Goal: Find specific page/section: Find specific page/section

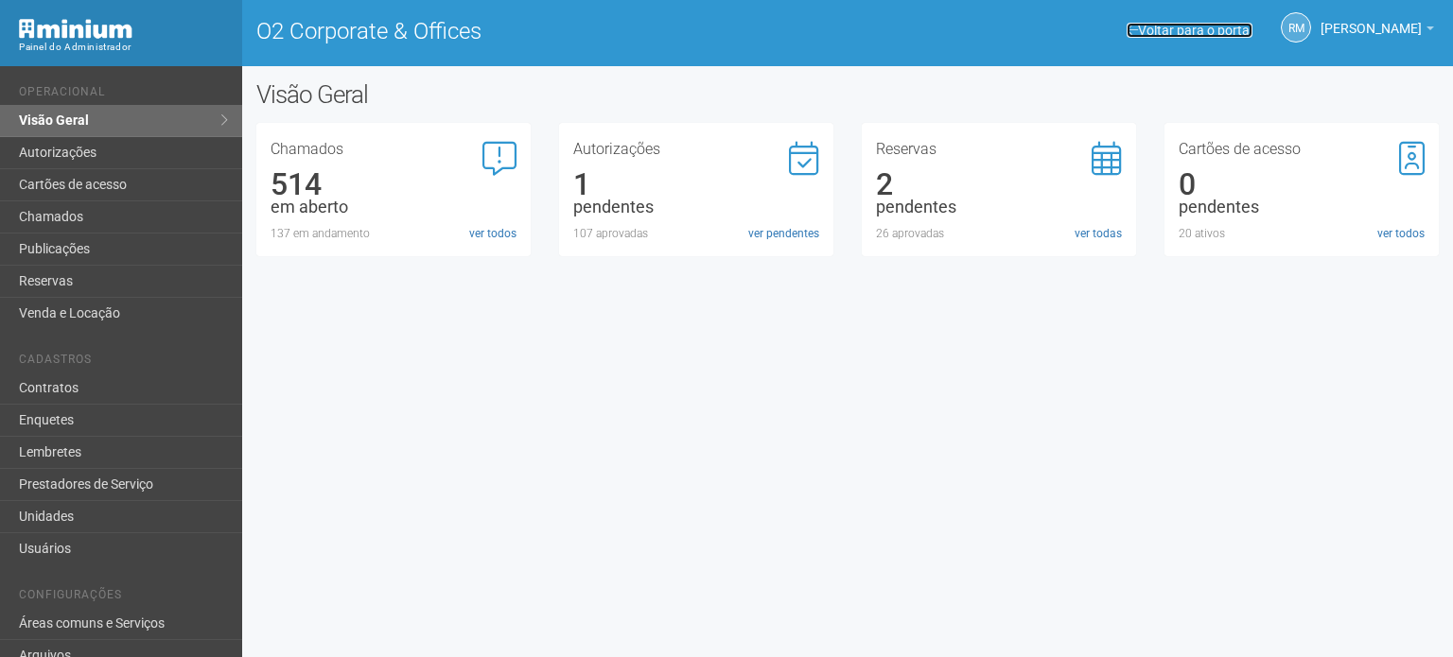
click at [1192, 37] on link "Voltar para o portal" at bounding box center [1189, 30] width 126 height 15
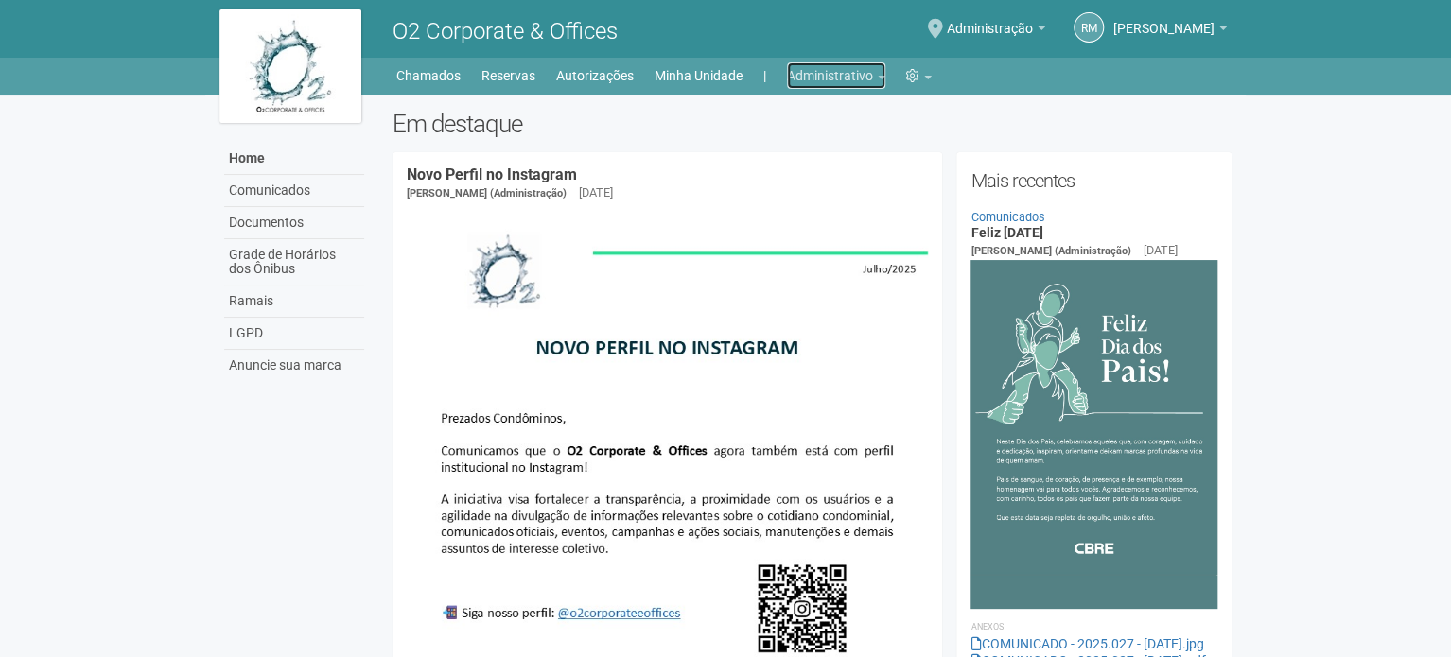
click at [853, 76] on link "Administrativo" at bounding box center [836, 75] width 98 height 26
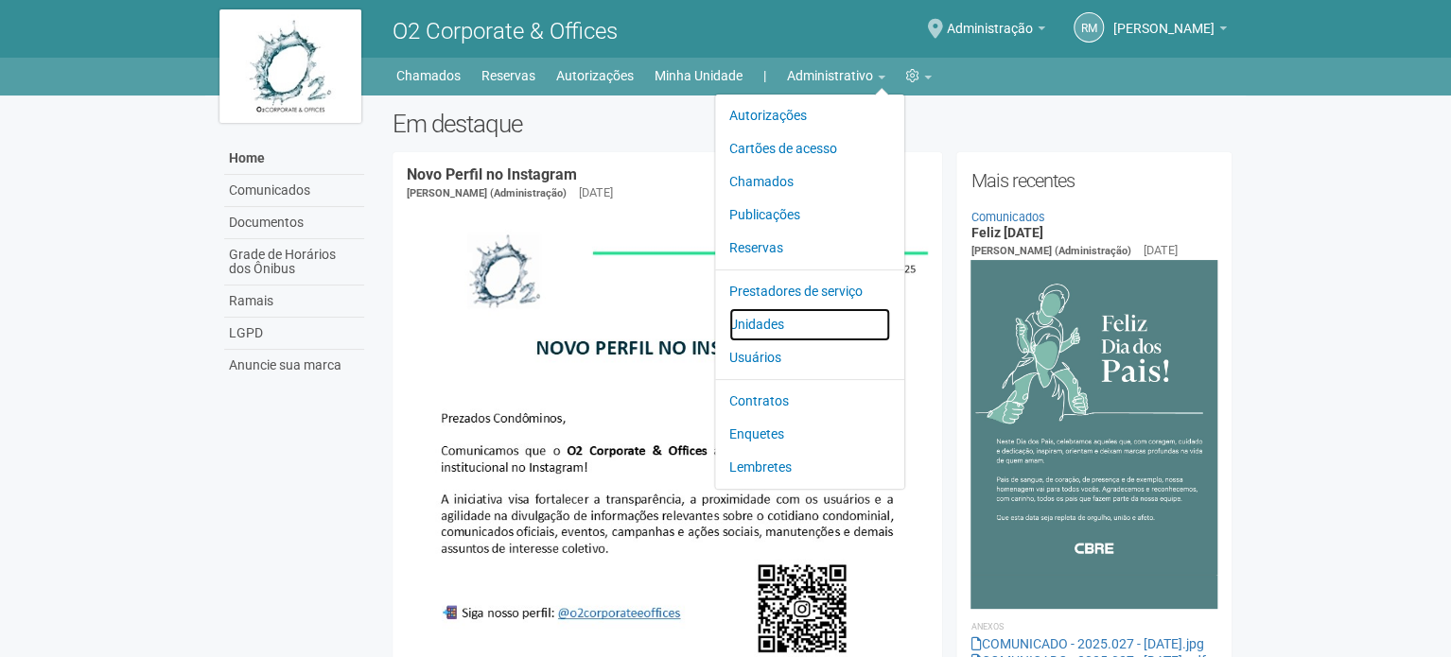
click at [736, 321] on link "Unidades" at bounding box center [809, 324] width 161 height 33
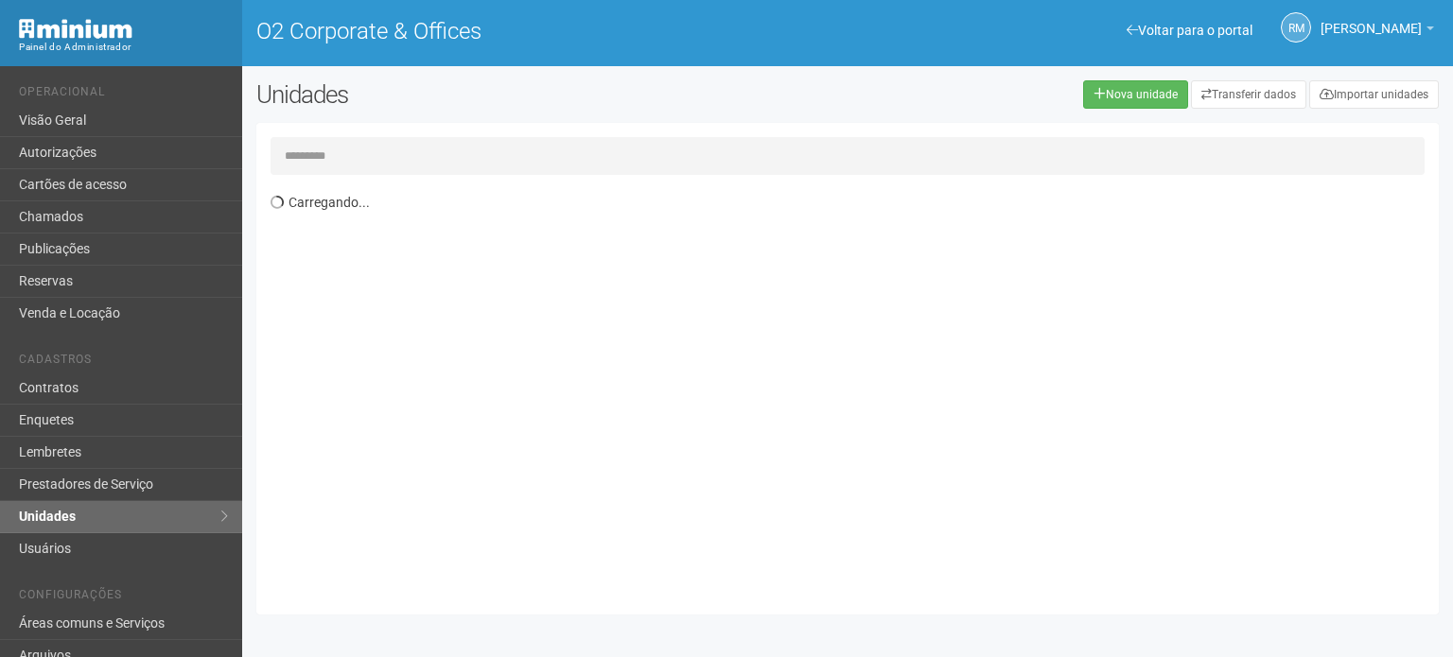
click at [416, 154] on input "text" at bounding box center [847, 156] width 1154 height 38
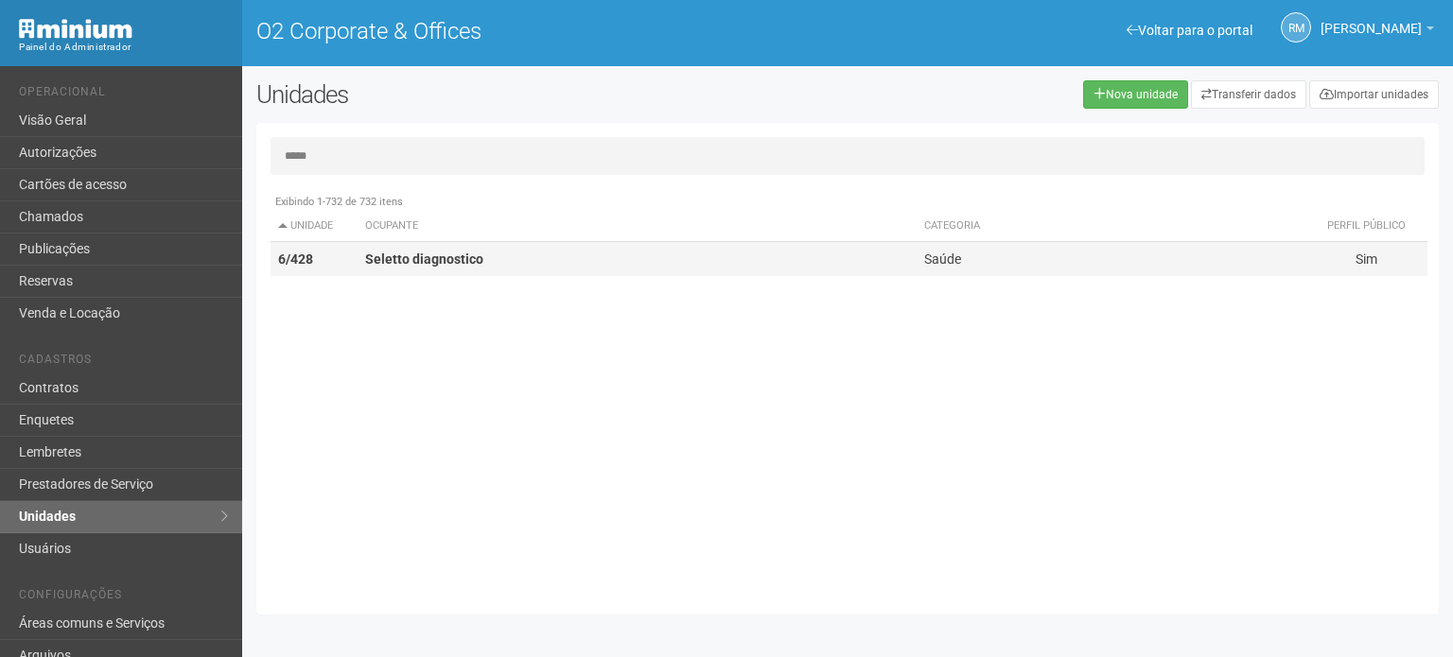
click at [438, 264] on strong "Seletto diagnostico" at bounding box center [424, 259] width 118 height 15
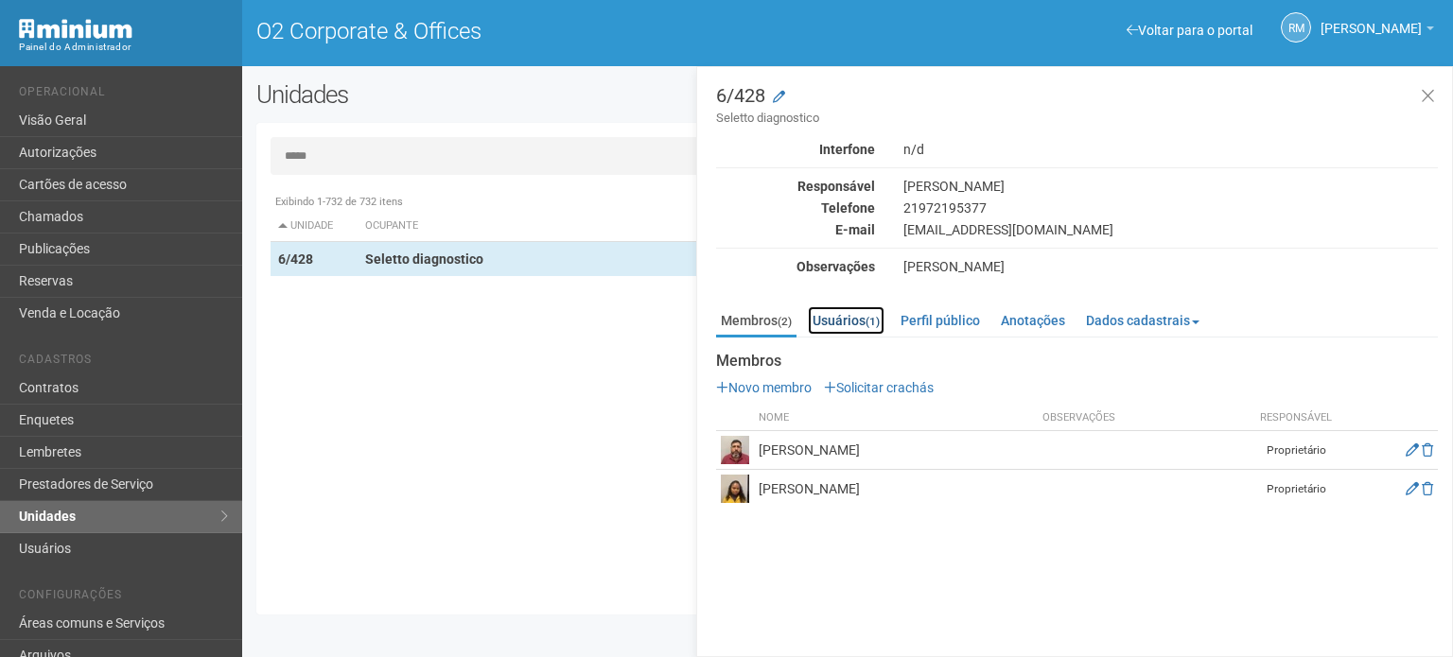
click at [838, 317] on link "Usuários (1)" at bounding box center [846, 320] width 77 height 28
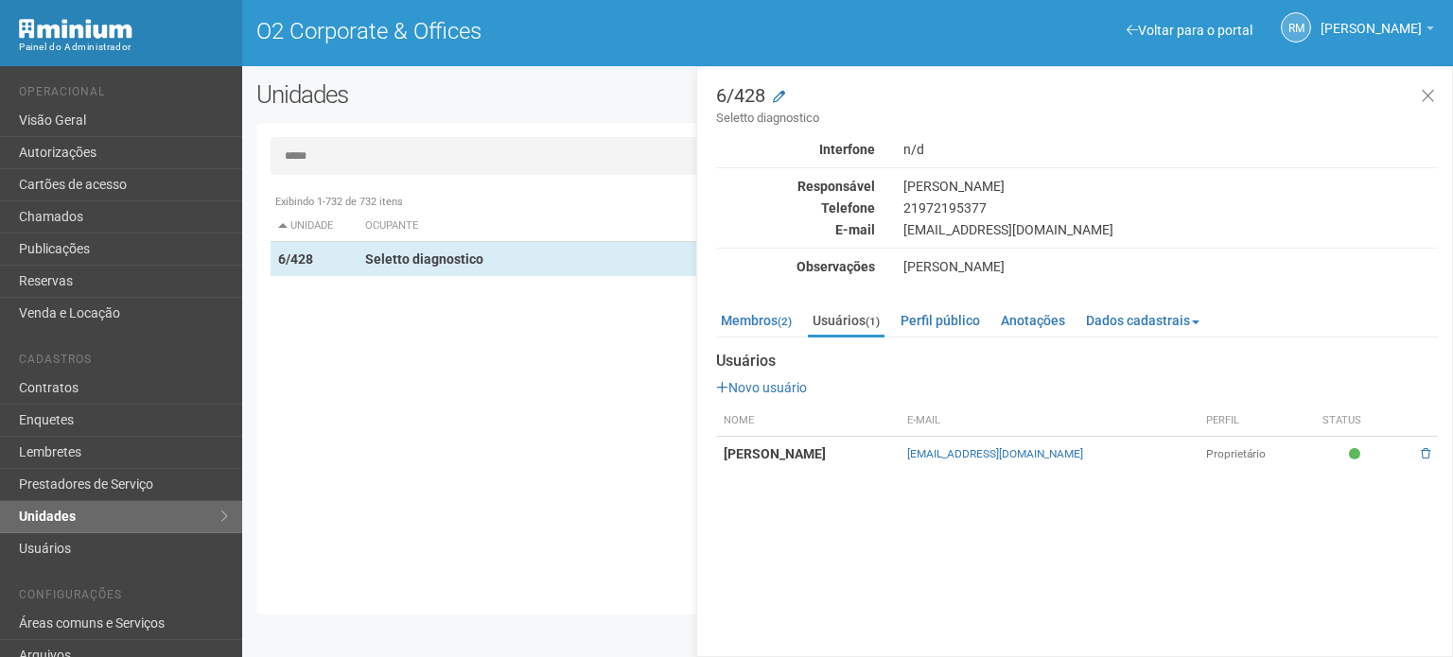
click at [387, 148] on input "*****" at bounding box center [847, 156] width 1154 height 38
type input "*****"
click at [441, 246] on td "Tech Gaming 360" at bounding box center [636, 259] width 559 height 35
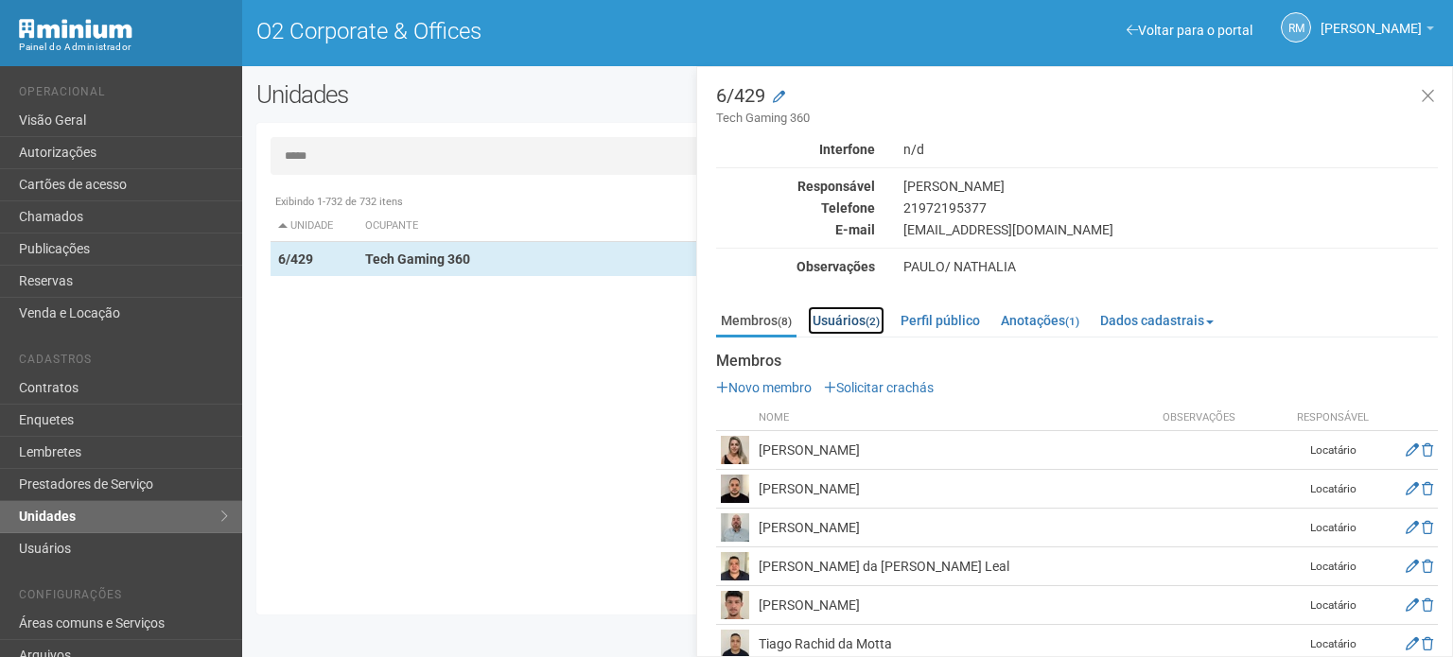
click at [838, 323] on link "Usuários (2)" at bounding box center [846, 320] width 77 height 28
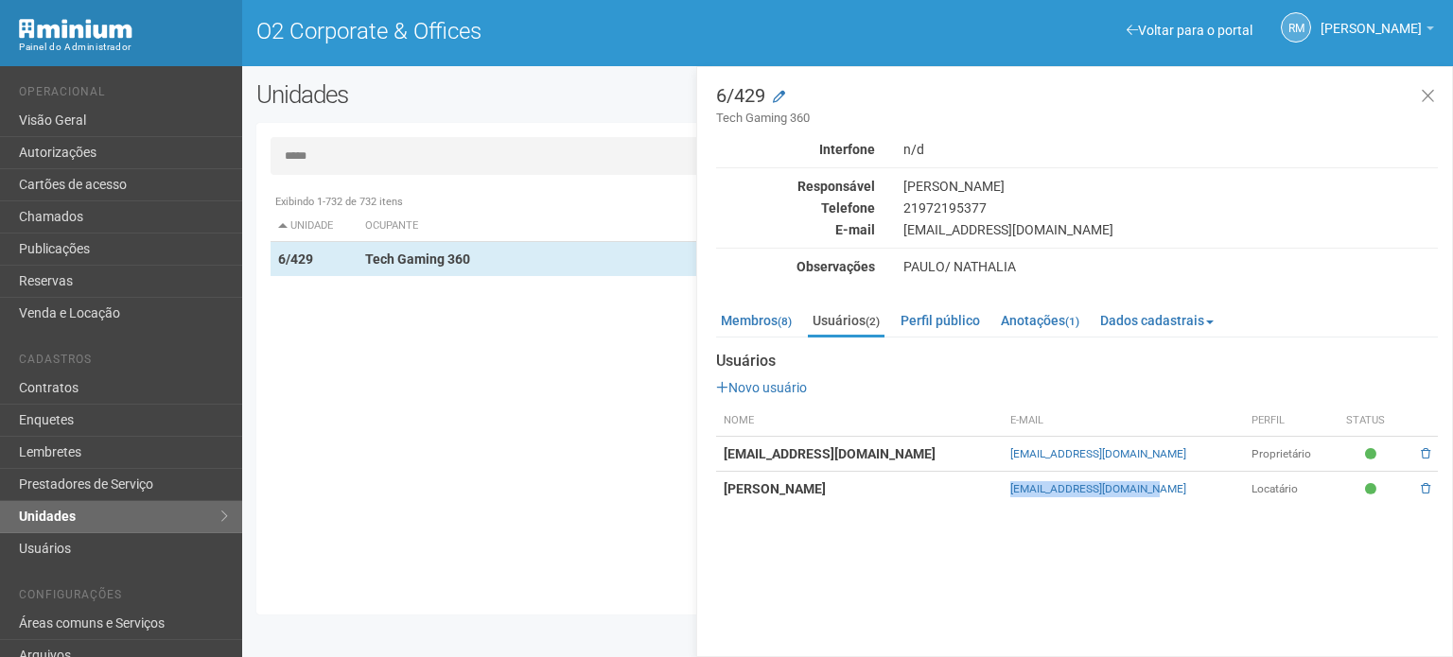
drag, startPoint x: 1127, startPoint y: 487, endPoint x: 978, endPoint y: 491, distance: 149.5
click at [1002, 491] on td "carlos.acs1911@gmail.com" at bounding box center [1122, 489] width 241 height 35
copy link "carlos.acs1911@gmail.com"
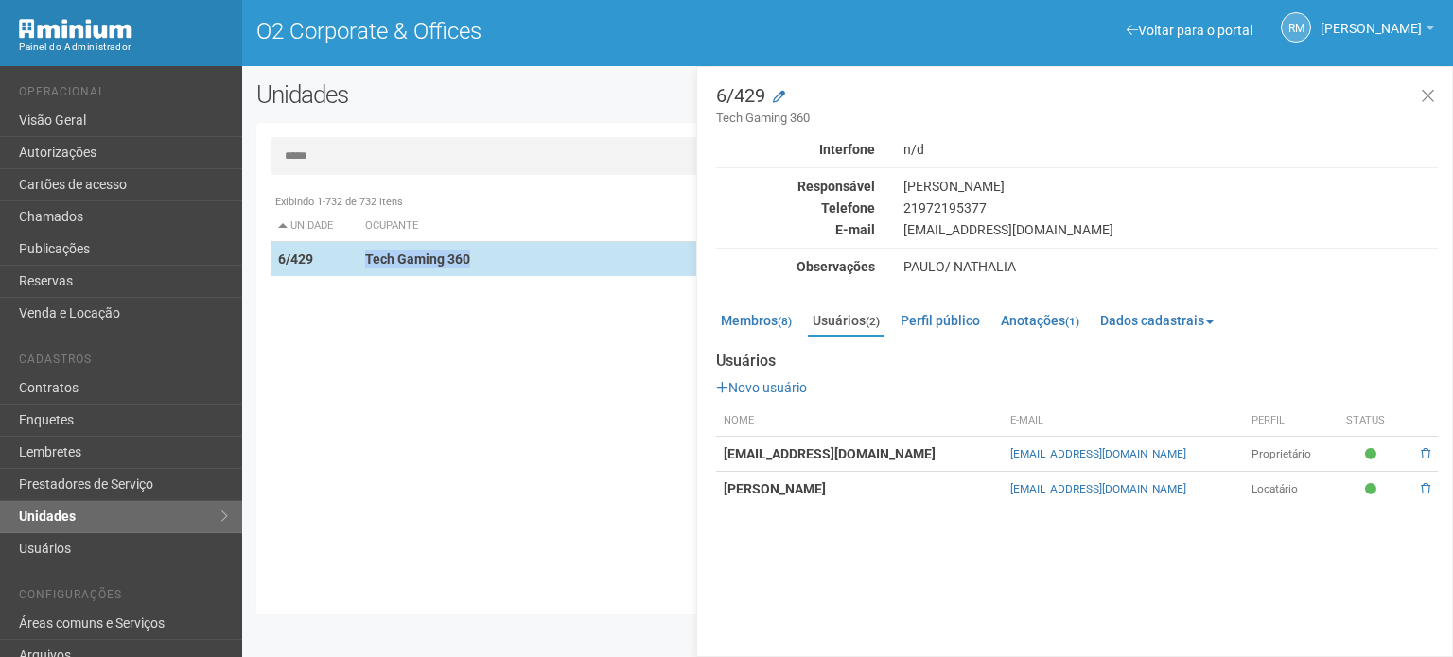
drag, startPoint x: 484, startPoint y: 263, endPoint x: 365, endPoint y: 272, distance: 119.5
click at [365, 272] on td "Tech Gaming 360" at bounding box center [636, 259] width 559 height 35
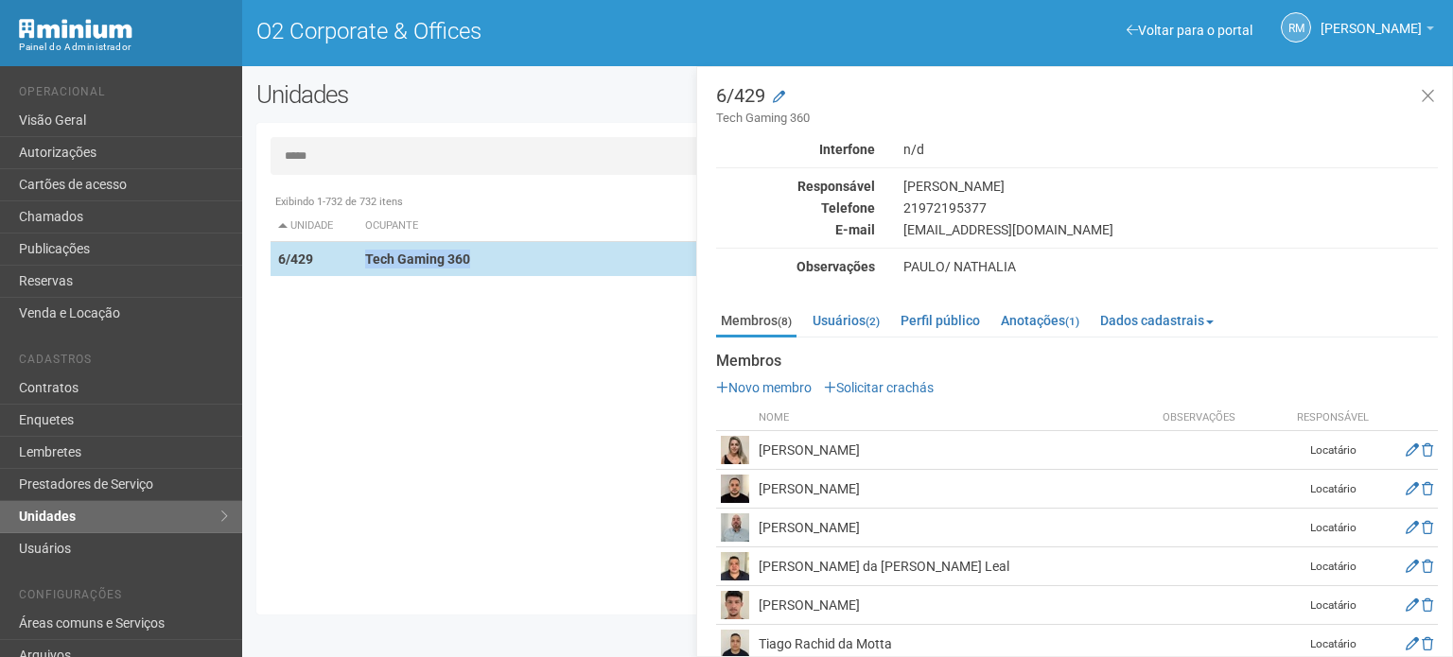
copy strong "Tech Gaming 360"
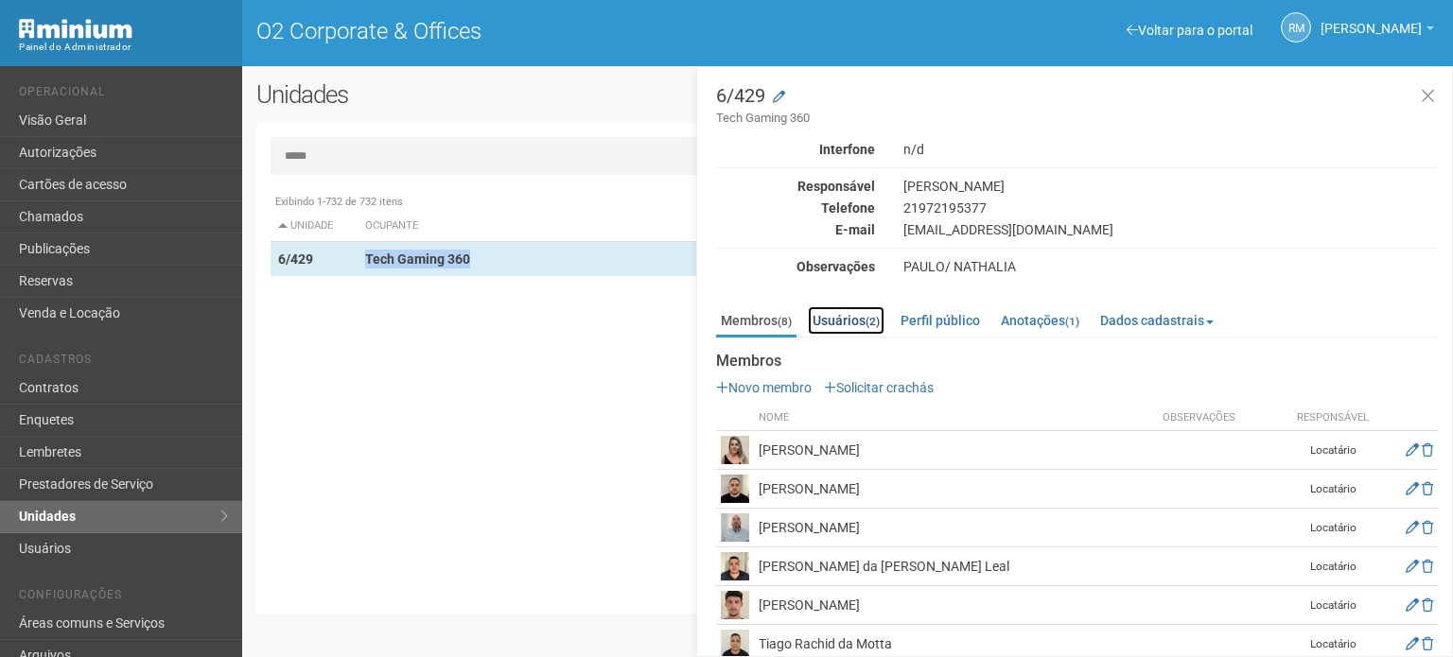
click at [856, 312] on link "Usuários (2)" at bounding box center [846, 320] width 77 height 28
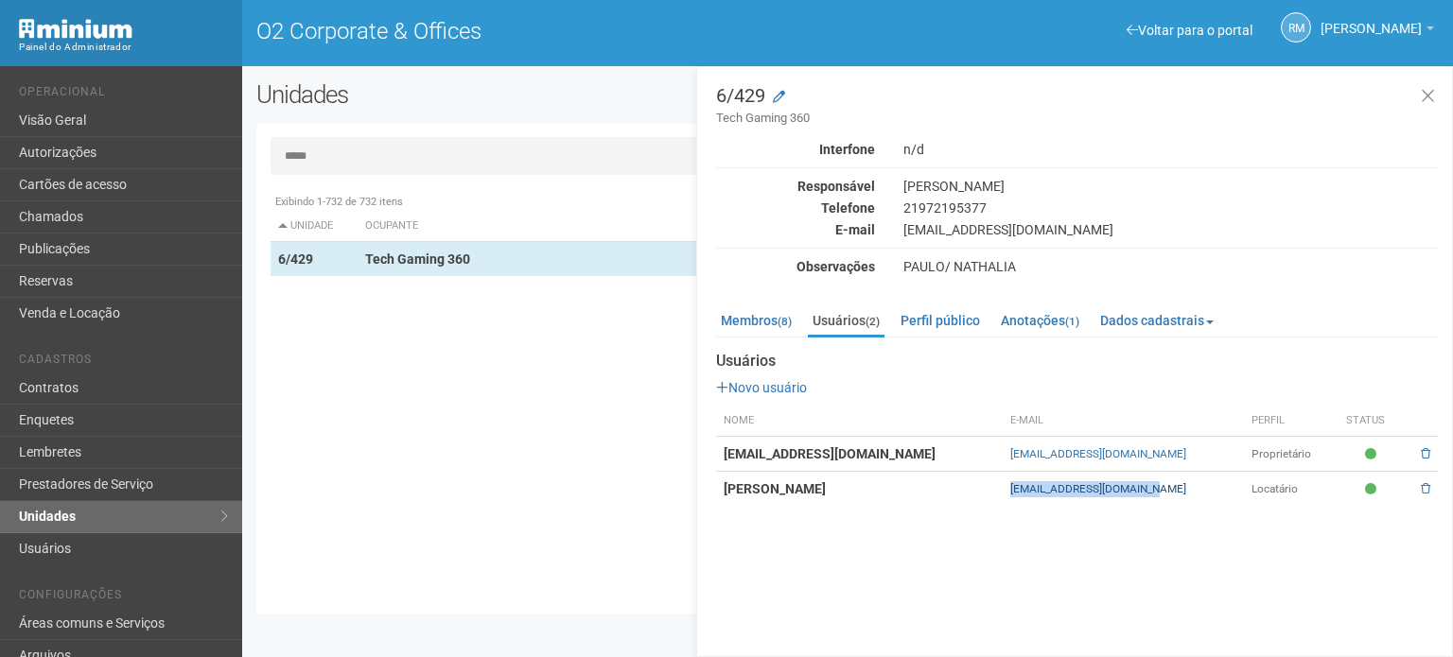
drag, startPoint x: 1138, startPoint y: 486, endPoint x: 981, endPoint y: 489, distance: 157.0
click at [1002, 489] on td "carlos.acs1911@gmail.com" at bounding box center [1122, 489] width 241 height 35
copy link "carlos.acs1911@gmail.com"
